Goal: Information Seeking & Learning: Learn about a topic

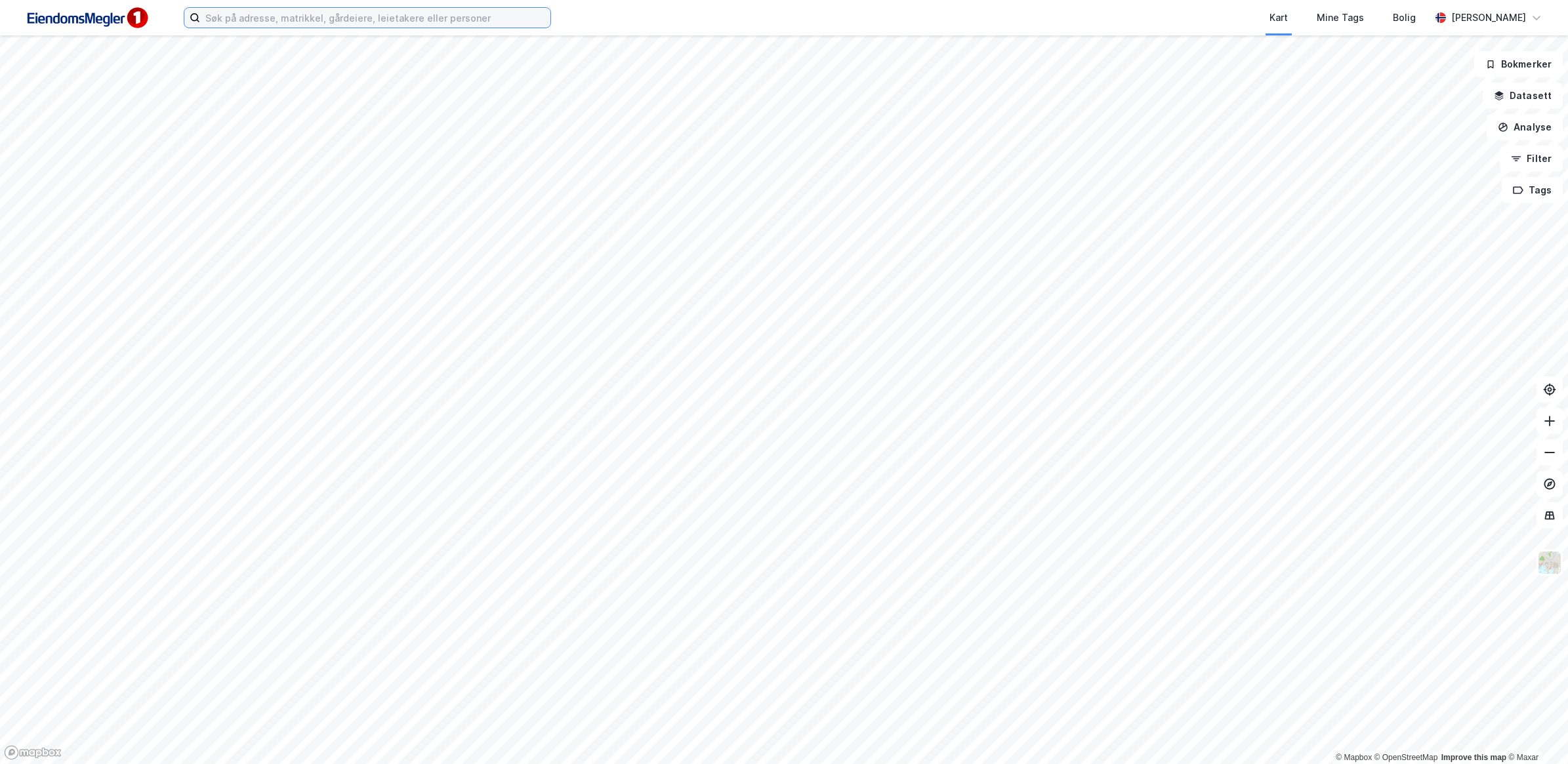
click at [306, 17] on input at bounding box center [375, 17] width 350 height 20
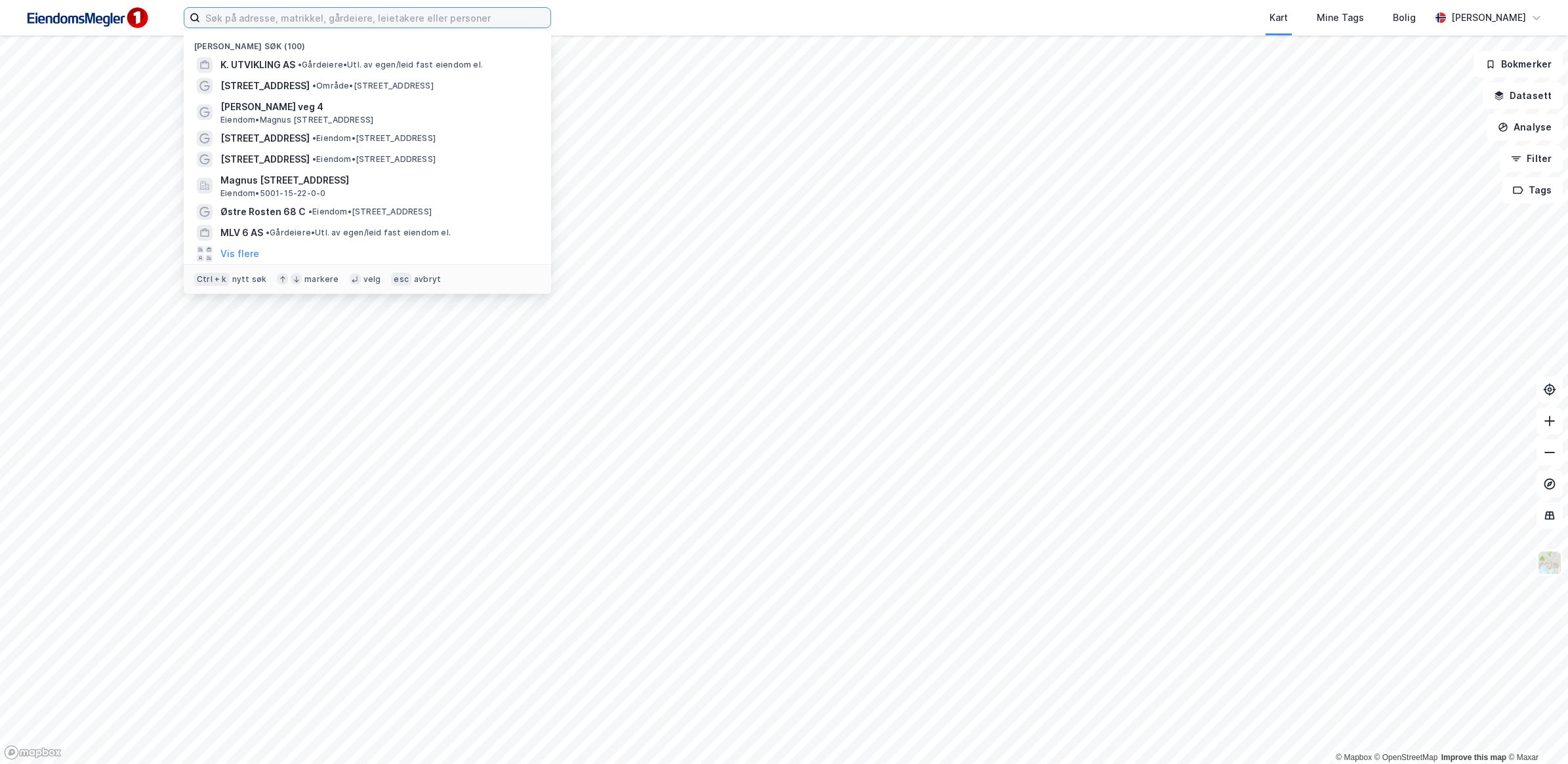
paste input "Galleri Klara AS"
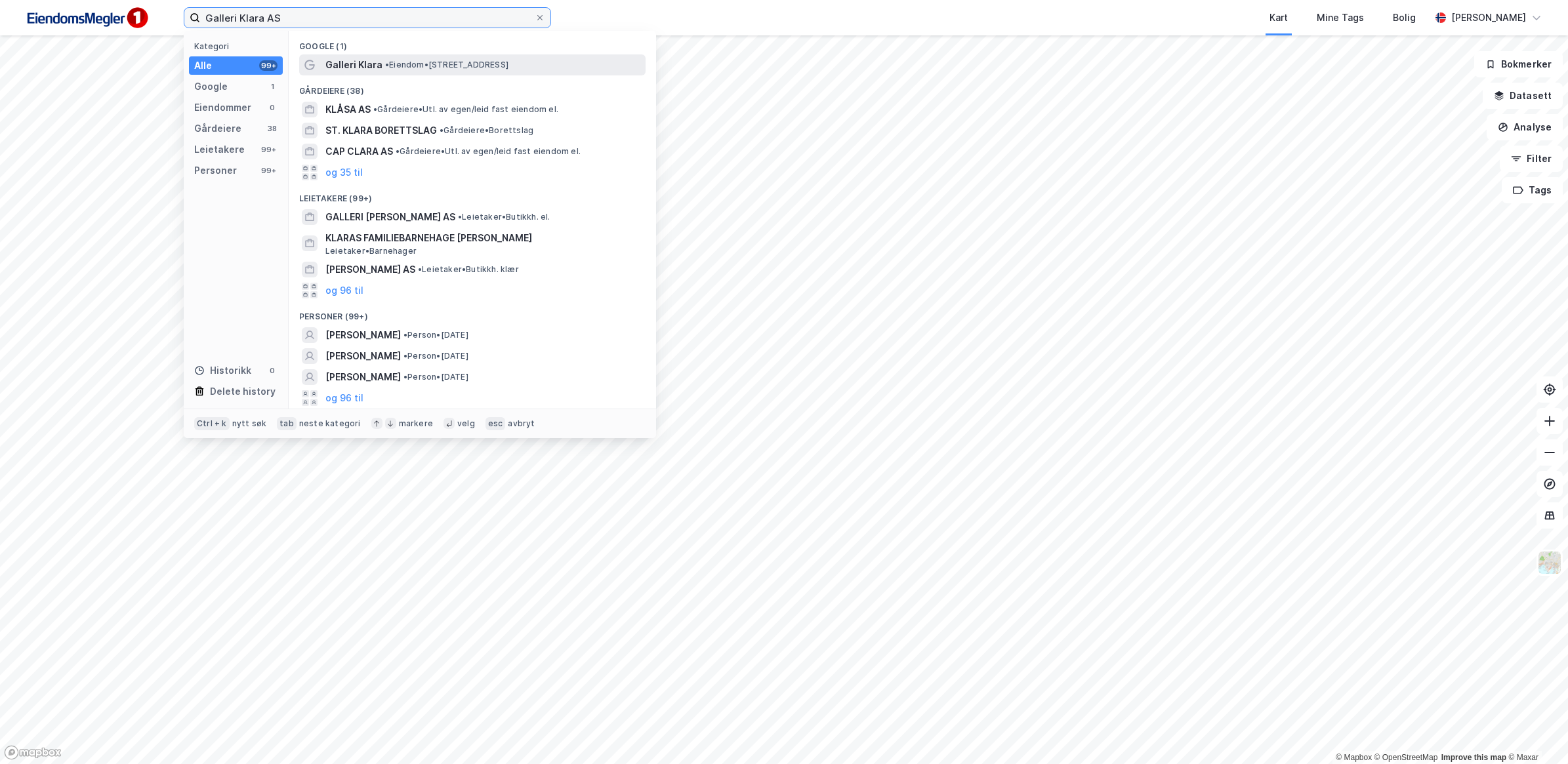
type input "Galleri Klara AS"
click at [371, 65] on span "Galleri Klara" at bounding box center [354, 65] width 57 height 16
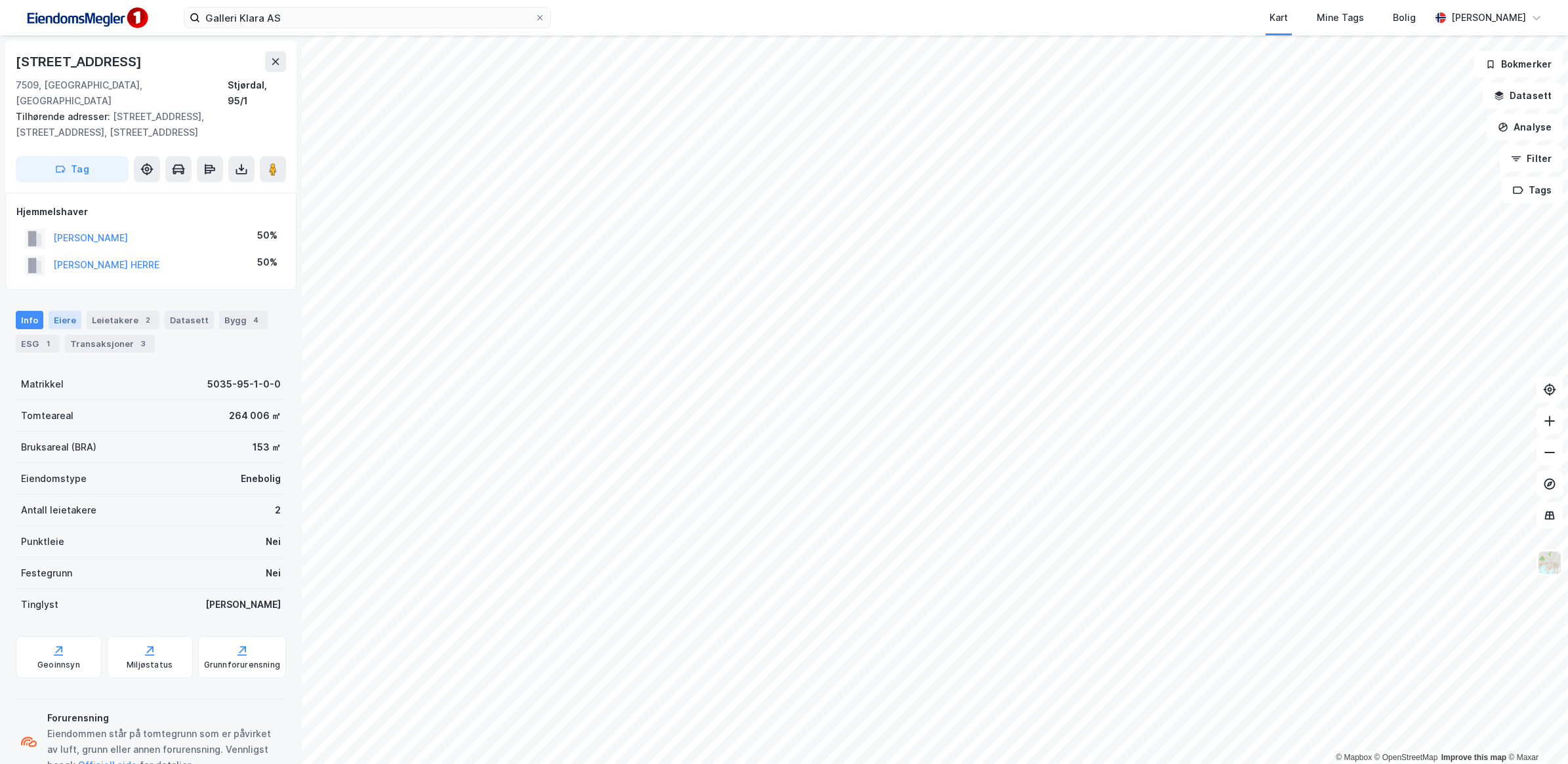
click at [70, 311] on div "Eiere" at bounding box center [65, 320] width 33 height 18
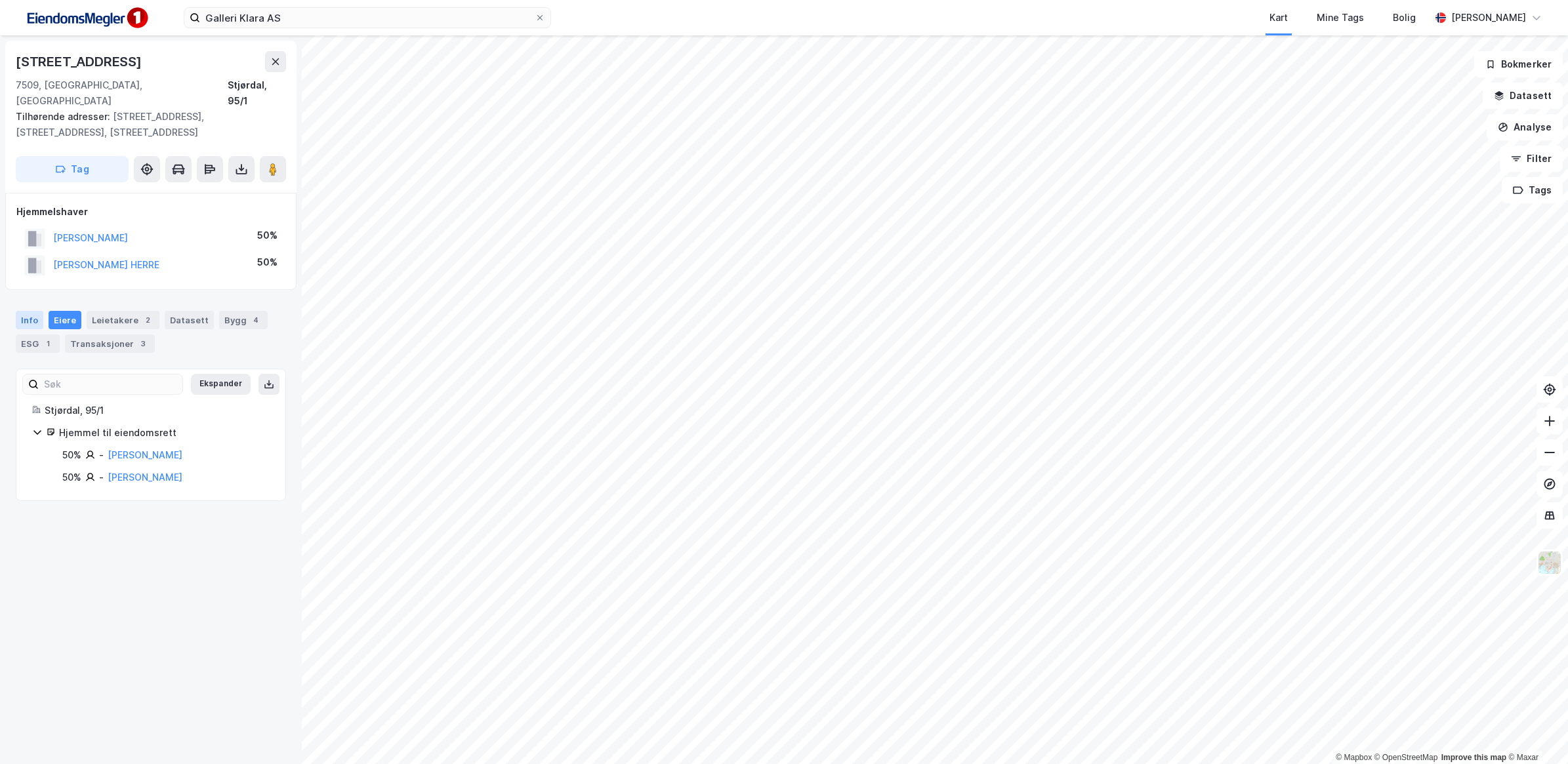
click at [28, 311] on div "Info" at bounding box center [30, 320] width 28 height 18
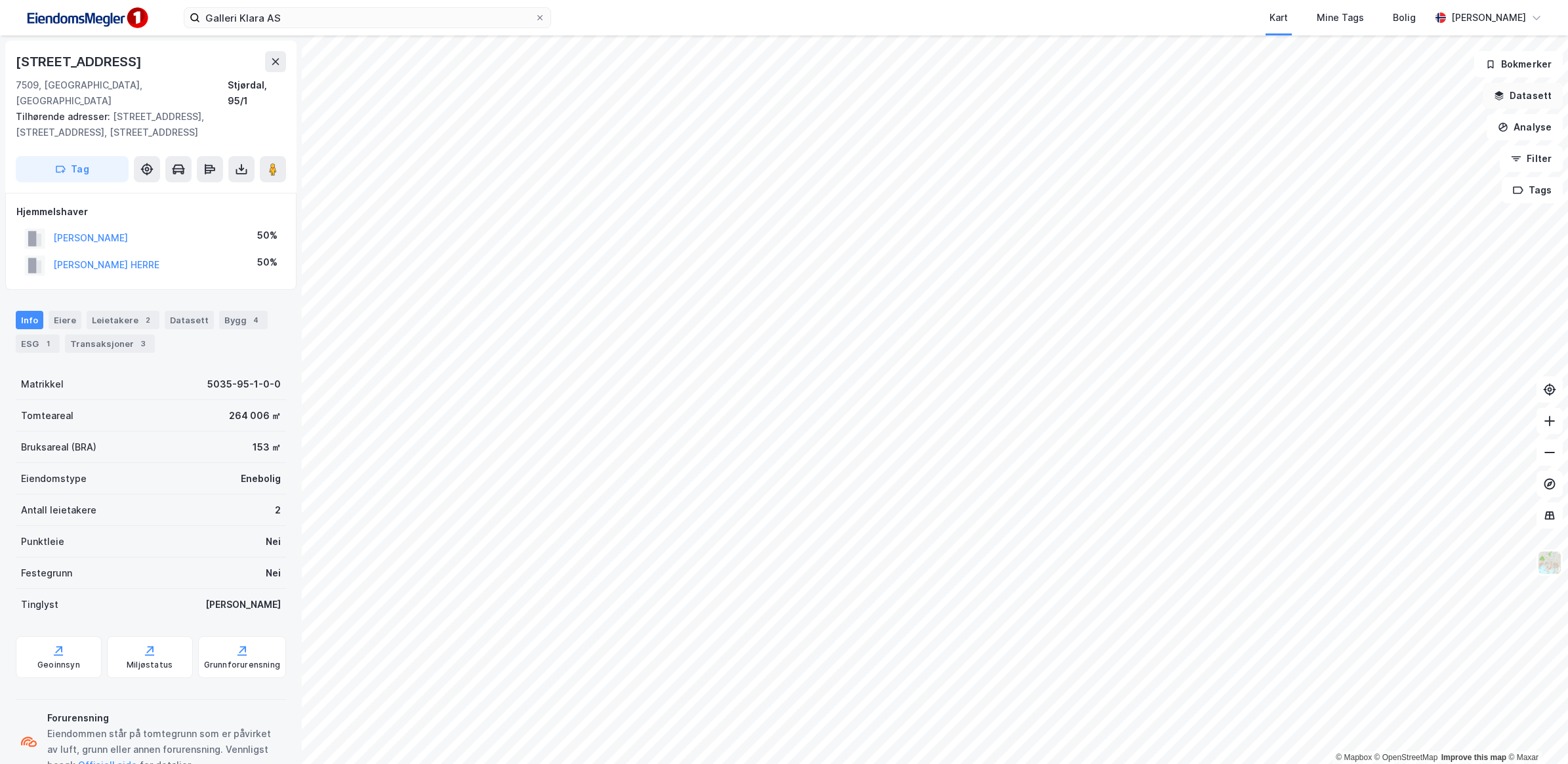
click at [1521, 96] on button "Datasett" at bounding box center [1523, 96] width 80 height 26
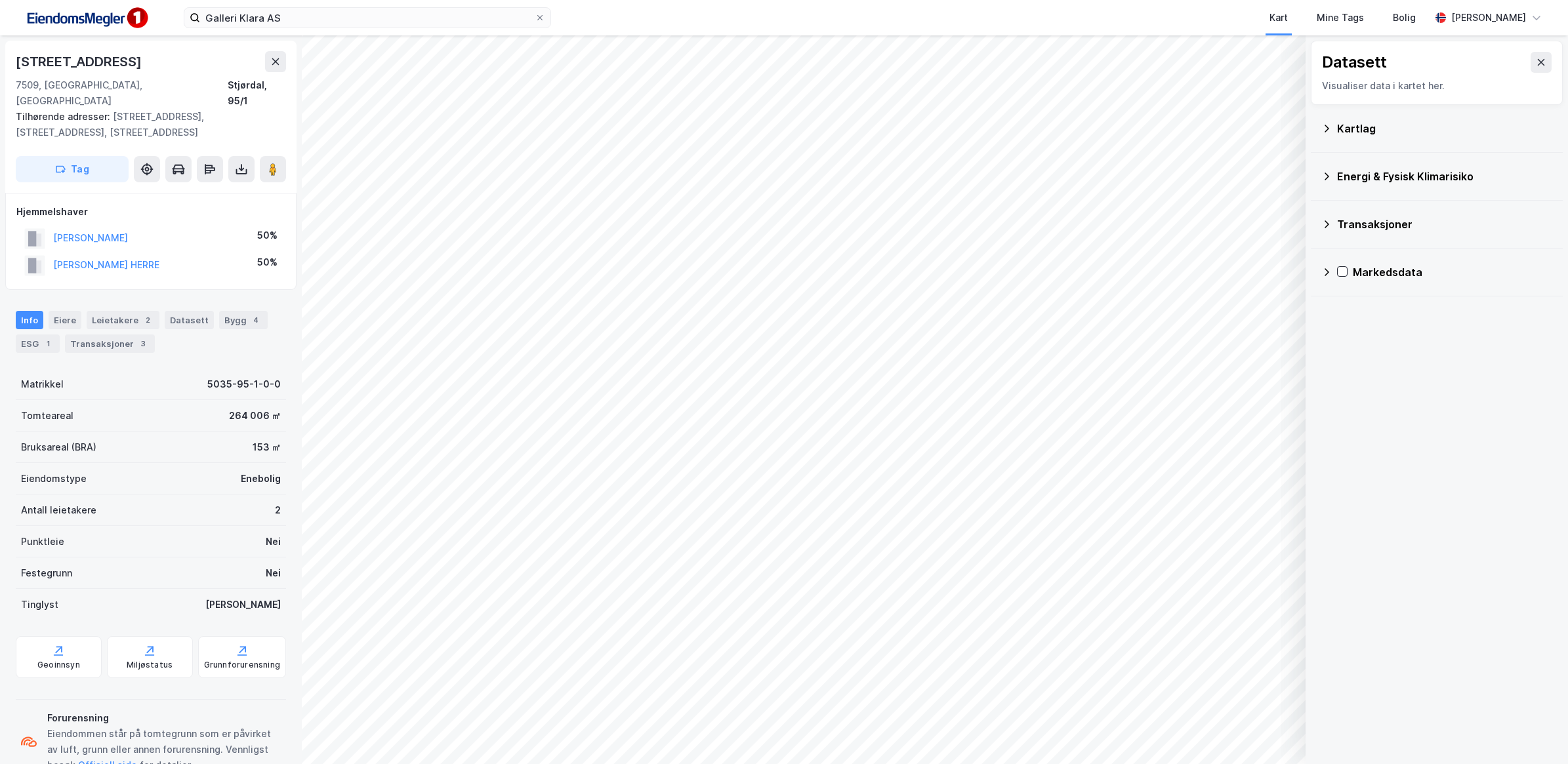
click at [1323, 128] on icon at bounding box center [1326, 128] width 10 height 10
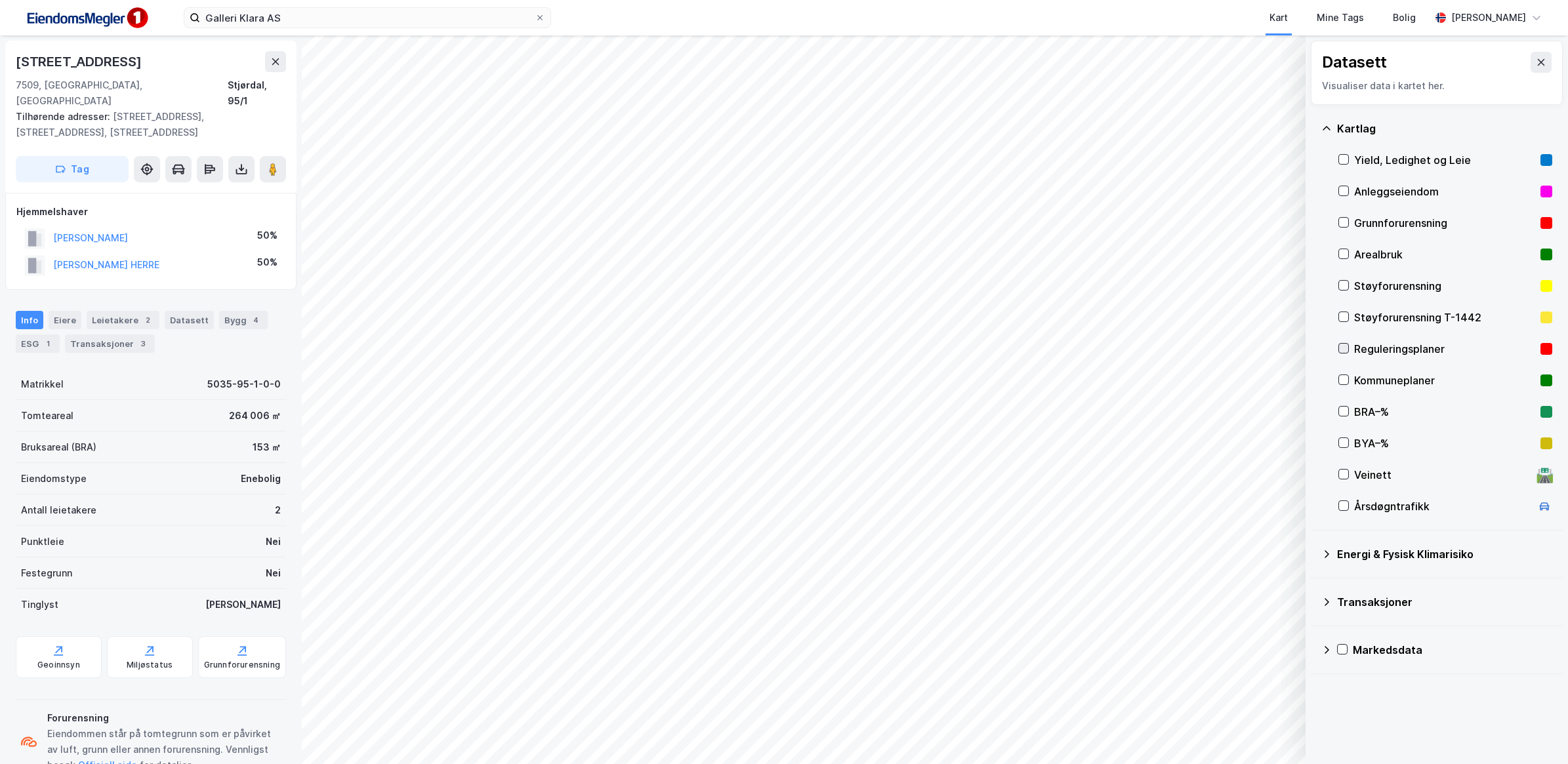
click at [1340, 348] on icon at bounding box center [1344, 348] width 9 height 9
click at [1340, 351] on icon at bounding box center [1344, 348] width 9 height 9
click at [1341, 377] on icon at bounding box center [1344, 380] width 9 height 9
click at [0, 0] on button "HJELSENG TONJE HERRE" at bounding box center [0, 0] width 0 height 0
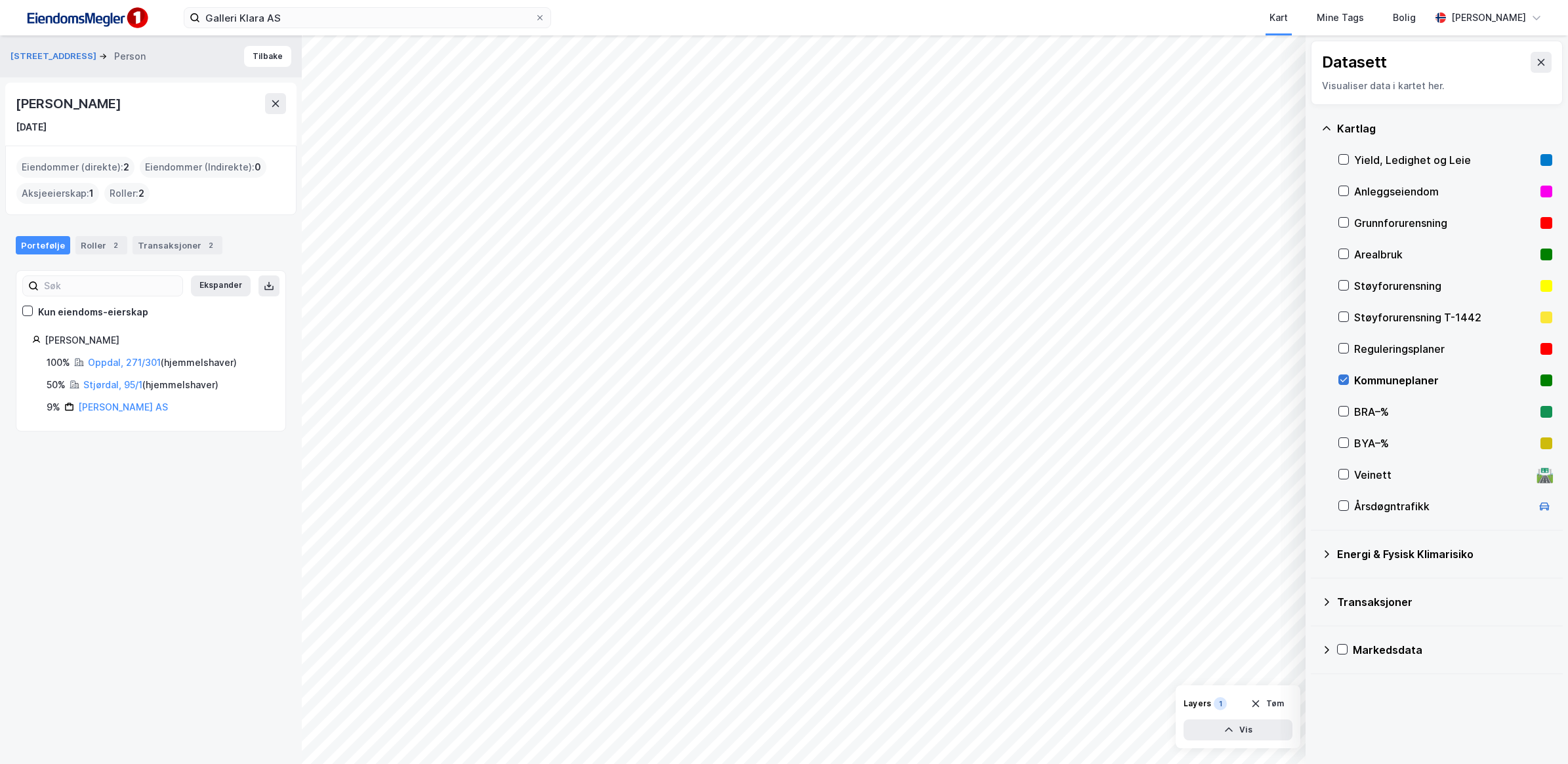
click at [1344, 377] on icon at bounding box center [1344, 380] width 9 height 9
